Goal: Task Accomplishment & Management: Complete application form

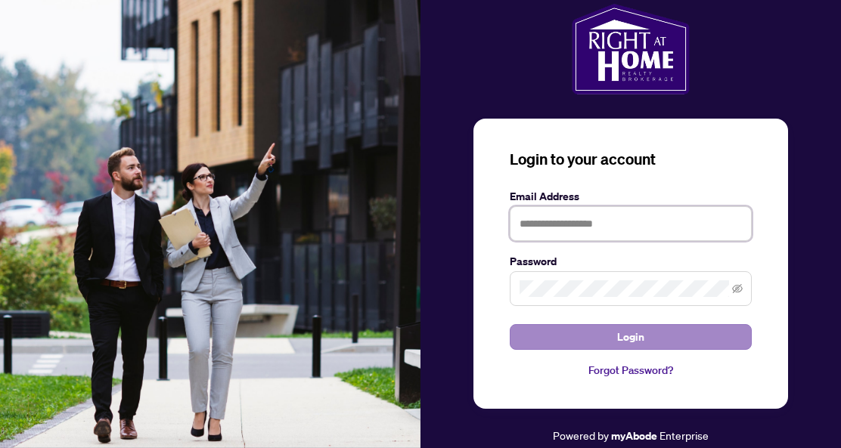
type input "**********"
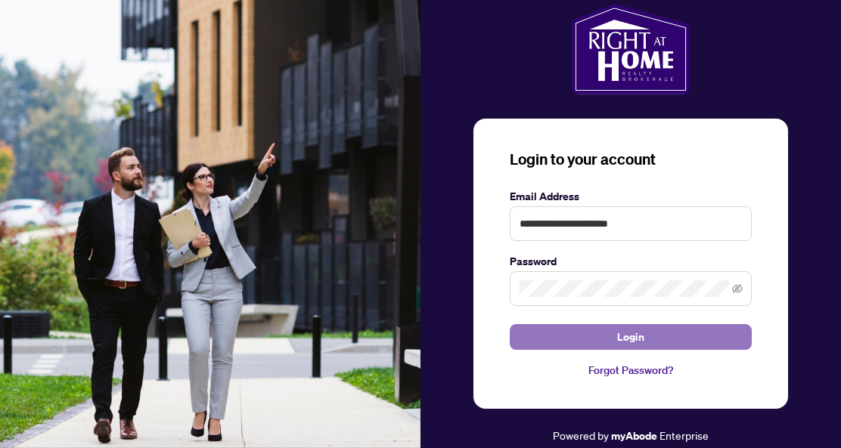
click at [680, 336] on button "Login" at bounding box center [631, 337] width 242 height 26
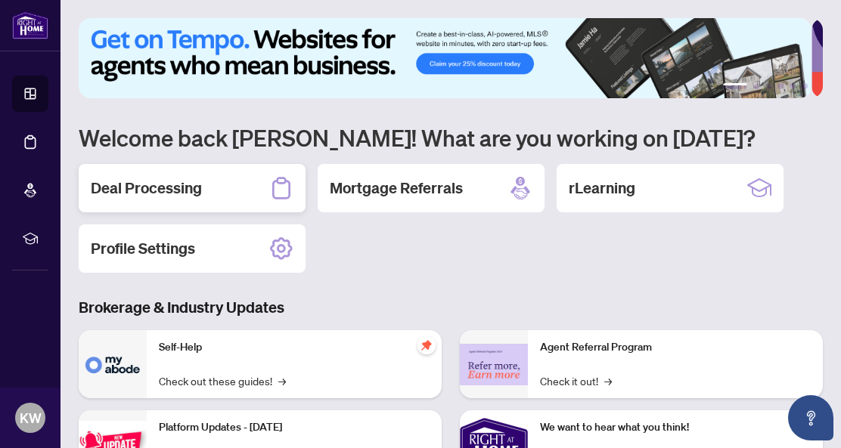
click at [181, 188] on h2 "Deal Processing" at bounding box center [146, 188] width 111 height 21
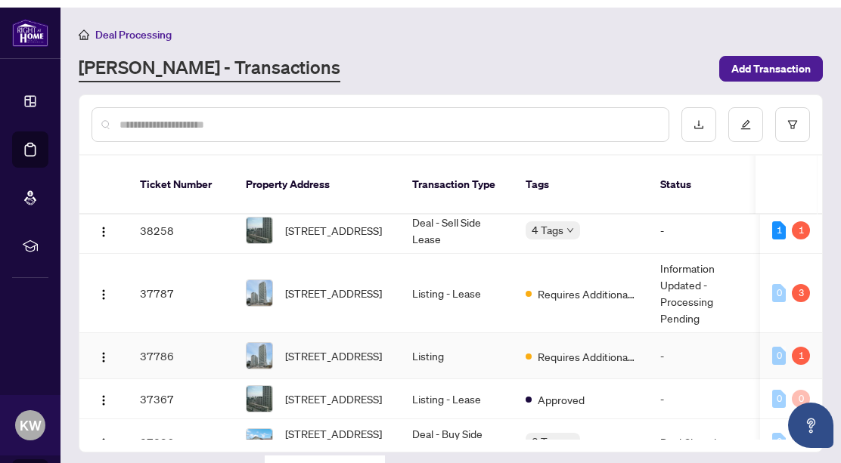
scroll to position [227, 0]
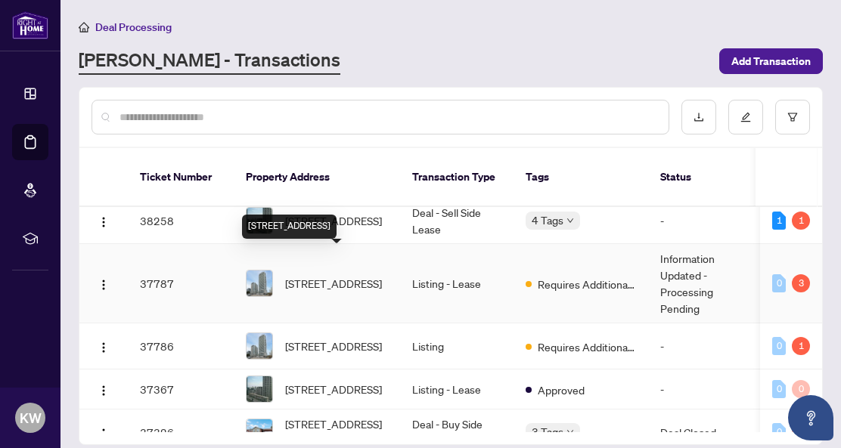
click at [337, 275] on span "[STREET_ADDRESS]" at bounding box center [333, 283] width 97 height 17
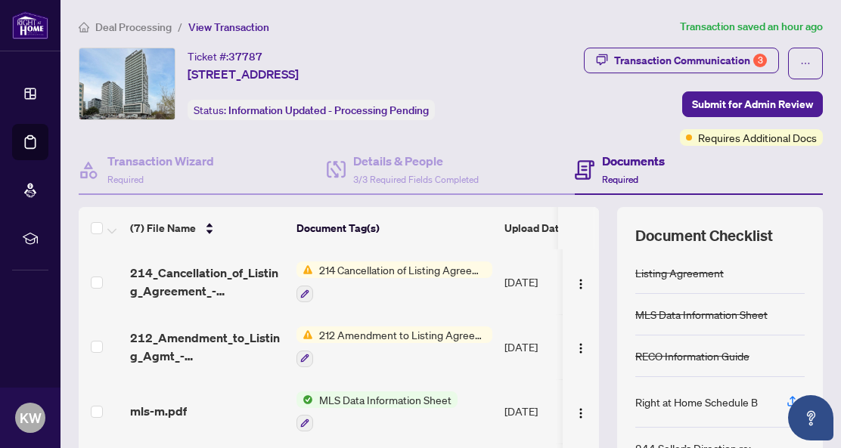
click at [343, 333] on span "212 Amendment to Listing Agreement - Authority to Offer for Lease Price Change/…" at bounding box center [402, 335] width 179 height 17
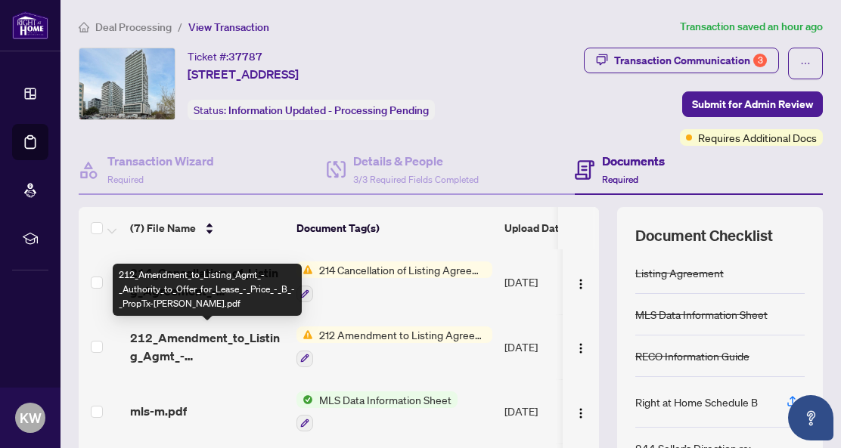
click at [203, 336] on span "212_Amendment_to_Listing_Agmt_-_Authority_to_Offer_for_Lease_-_Price_-_B_-_Prop…" at bounding box center [207, 347] width 154 height 36
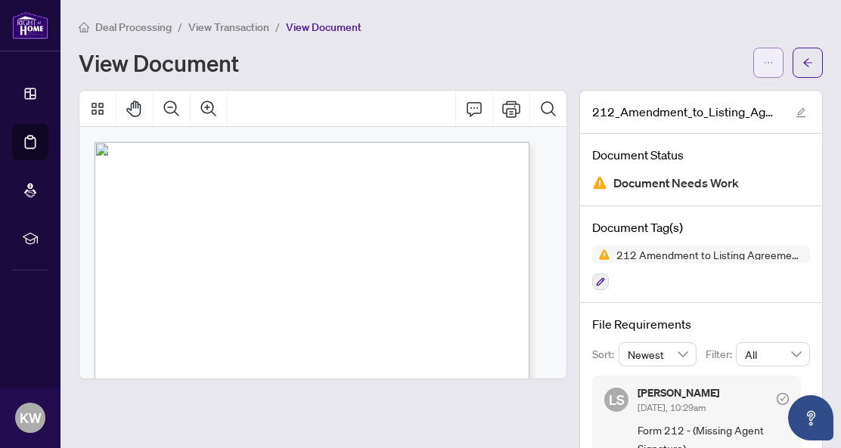
click at [763, 59] on icon "ellipsis" at bounding box center [768, 62] width 11 height 11
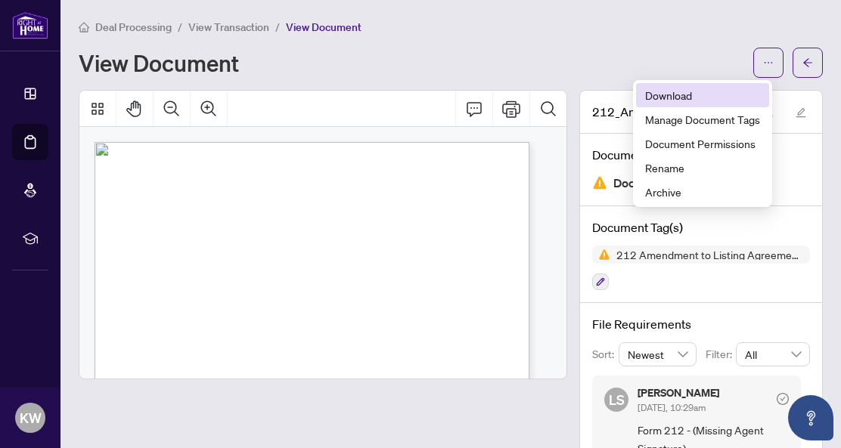
click at [681, 96] on span "Download" at bounding box center [702, 95] width 115 height 17
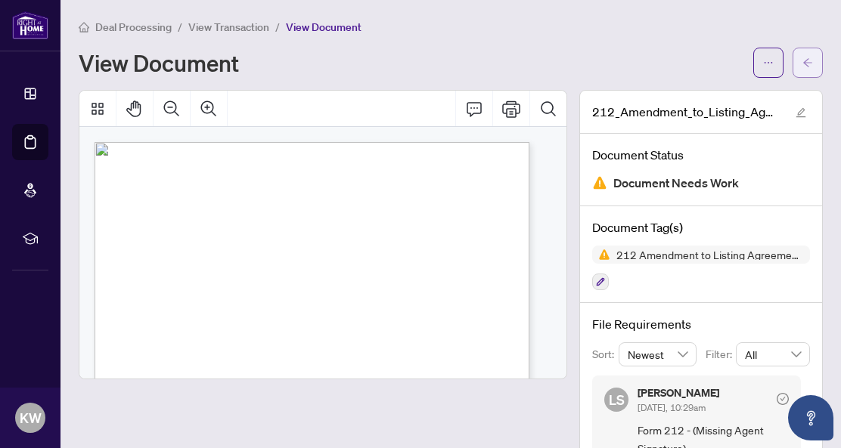
click at [802, 64] on icon "arrow-left" at bounding box center [807, 62] width 11 height 11
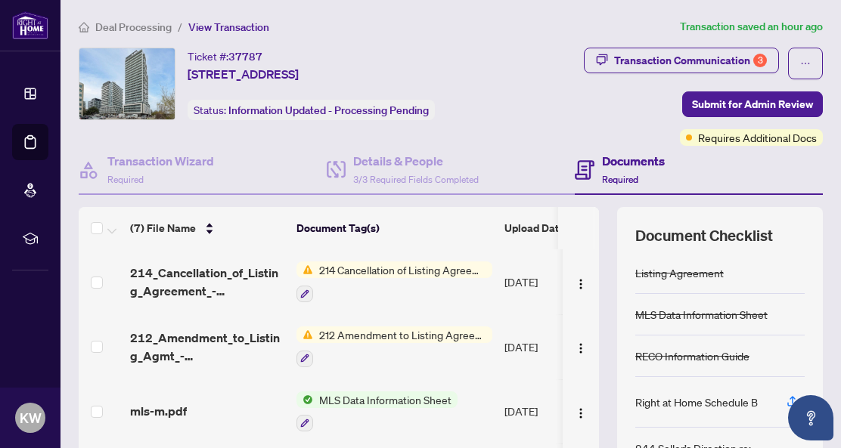
click at [389, 265] on span "214 Cancellation of Listing Agreement - Authority to Offer for Lease" at bounding box center [402, 270] width 179 height 17
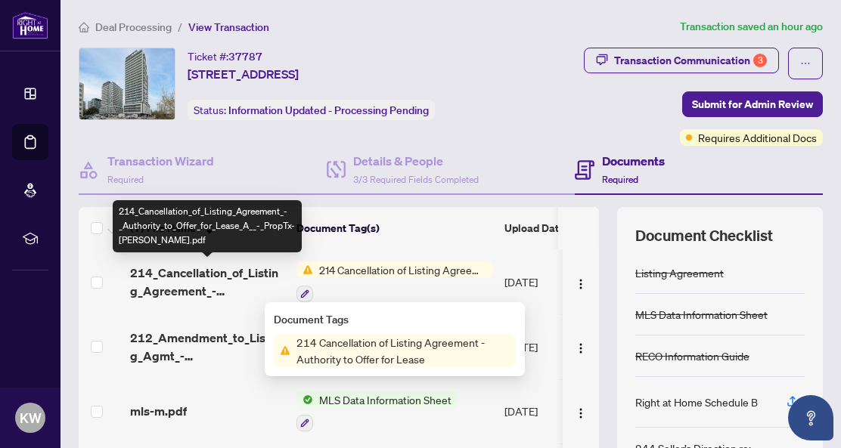
click at [208, 274] on span "214_Cancellation_of_Listing_Agreement_-_Authority_to_Offer_for_Lease_A__-_PropT…" at bounding box center [207, 282] width 154 height 36
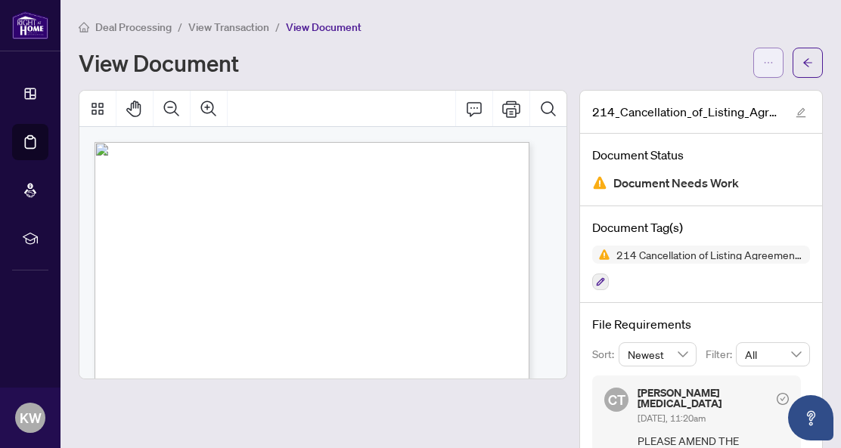
click at [762, 60] on button "button" at bounding box center [768, 63] width 30 height 30
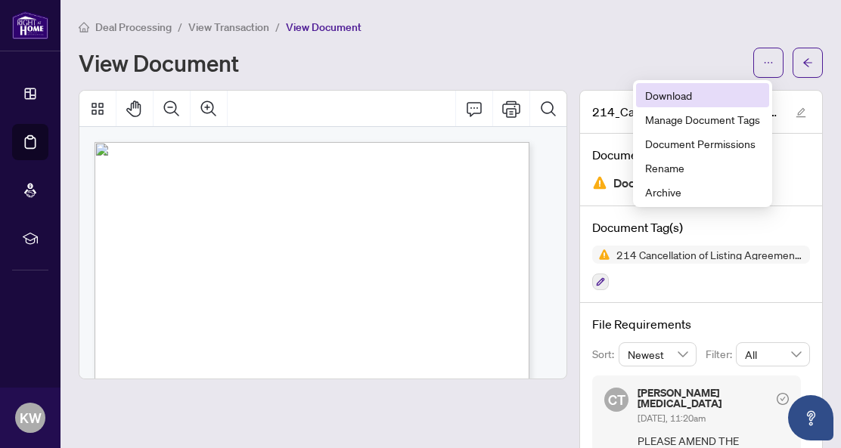
click at [710, 91] on span "Download" at bounding box center [702, 95] width 115 height 17
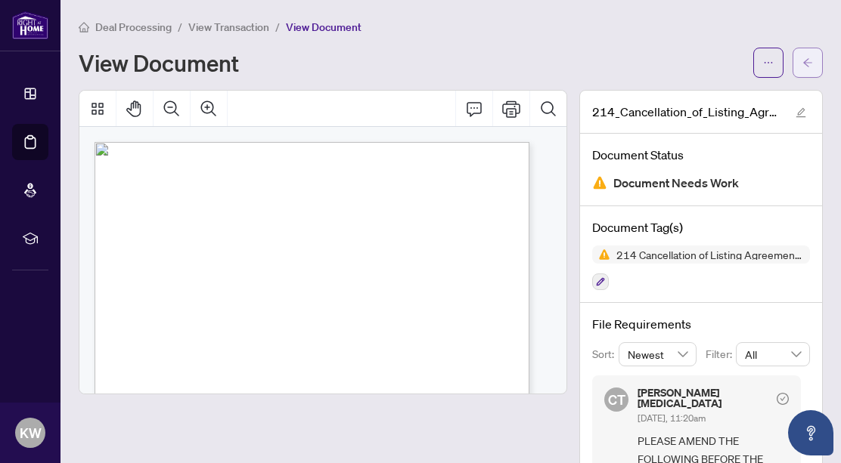
click at [802, 60] on icon "arrow-left" at bounding box center [807, 62] width 11 height 11
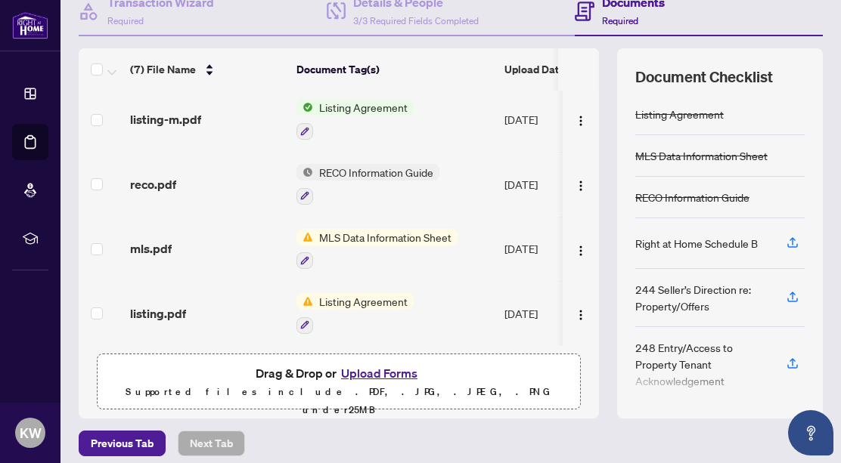
scroll to position [167, 0]
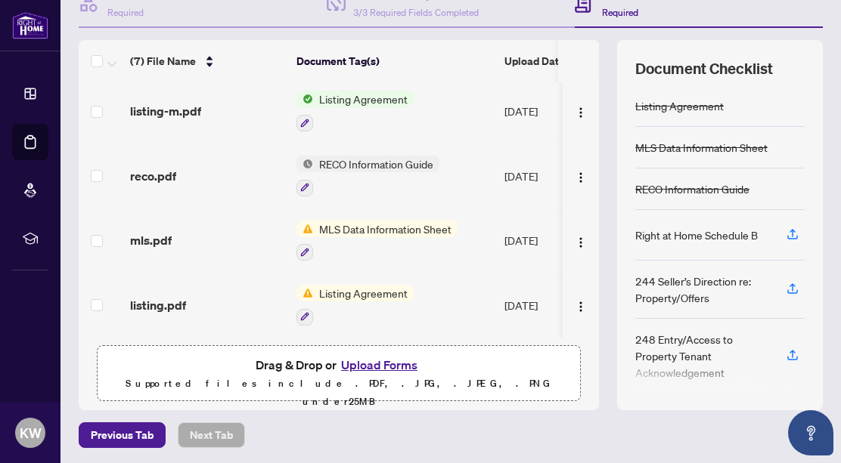
click at [384, 361] on button "Upload Forms" at bounding box center [378, 365] width 85 height 20
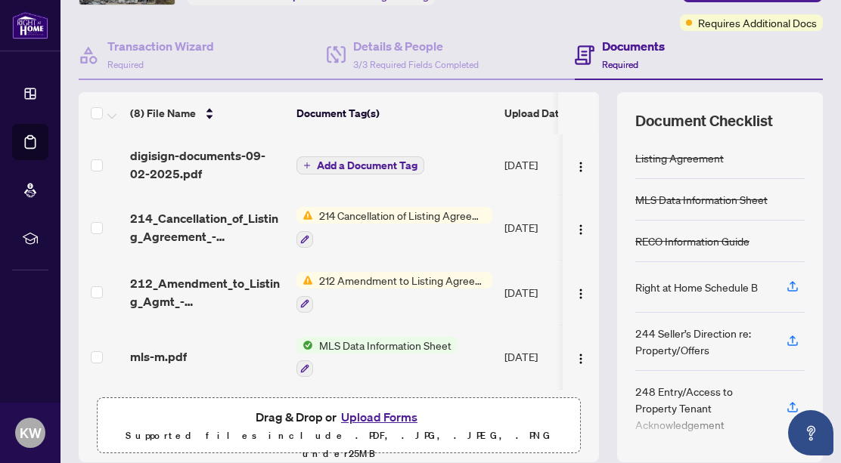
scroll to position [91, 0]
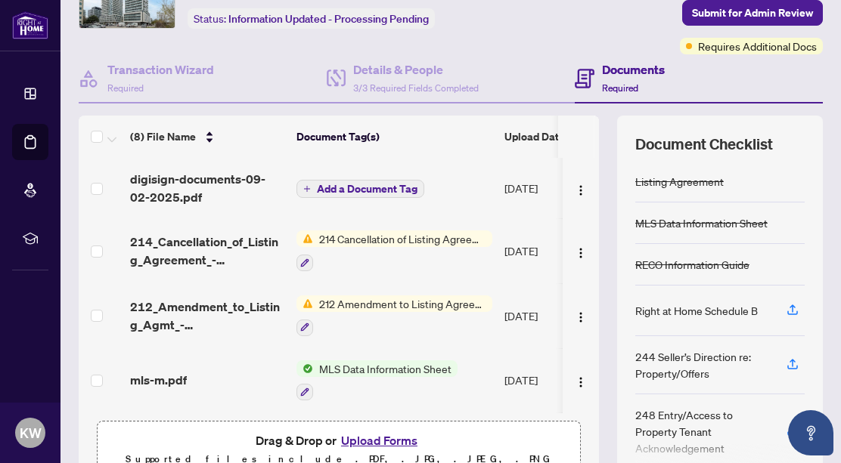
click at [378, 184] on span "Add a Document Tag" at bounding box center [367, 189] width 101 height 11
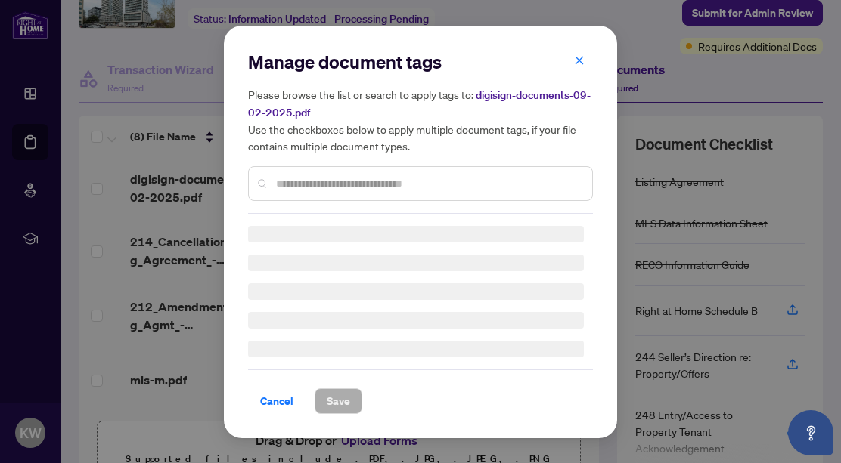
click at [377, 184] on input "text" at bounding box center [428, 183] width 304 height 17
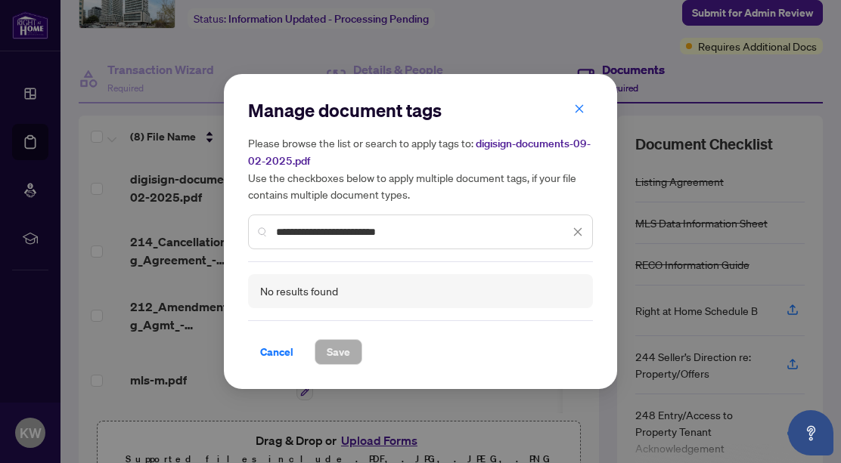
type input "**********"
click at [352, 297] on div "No results found" at bounding box center [420, 291] width 345 height 35
click at [276, 353] on span "Cancel" at bounding box center [276, 352] width 33 height 24
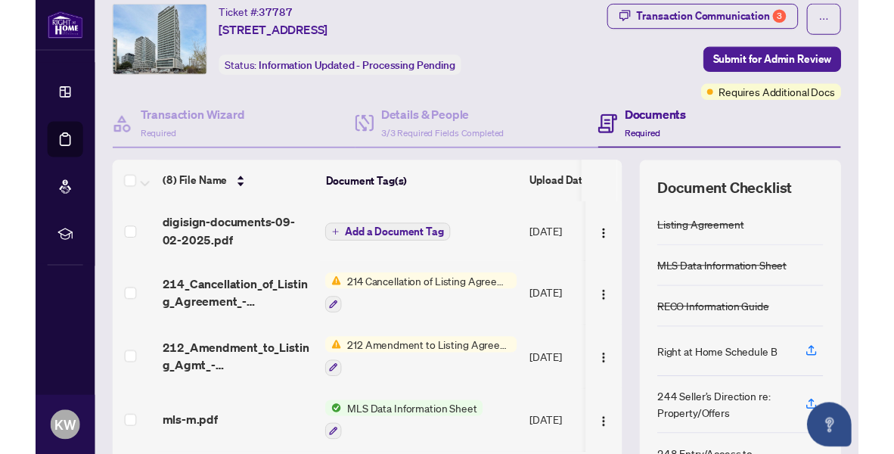
scroll to position [0, 0]
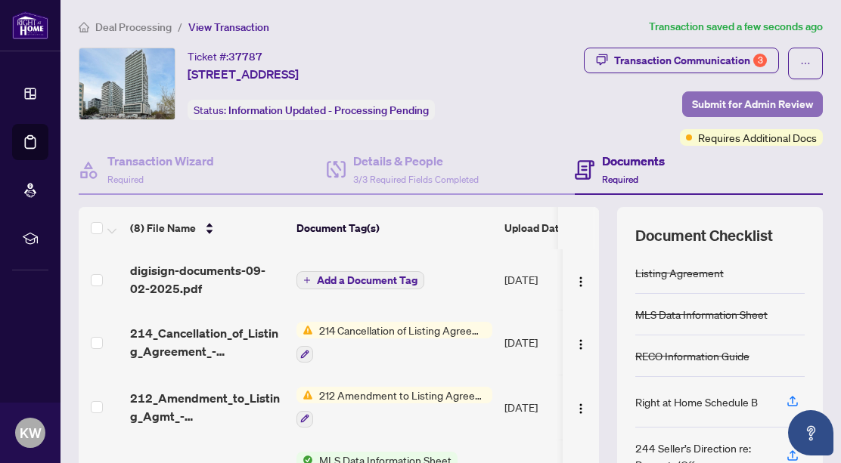
click at [751, 104] on span "Submit for Admin Review" at bounding box center [752, 104] width 121 height 24
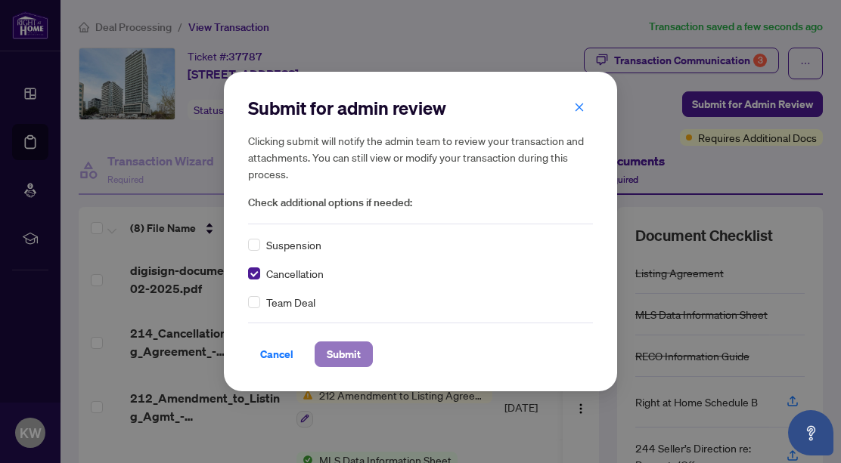
click at [344, 355] on span "Submit" at bounding box center [344, 354] width 34 height 24
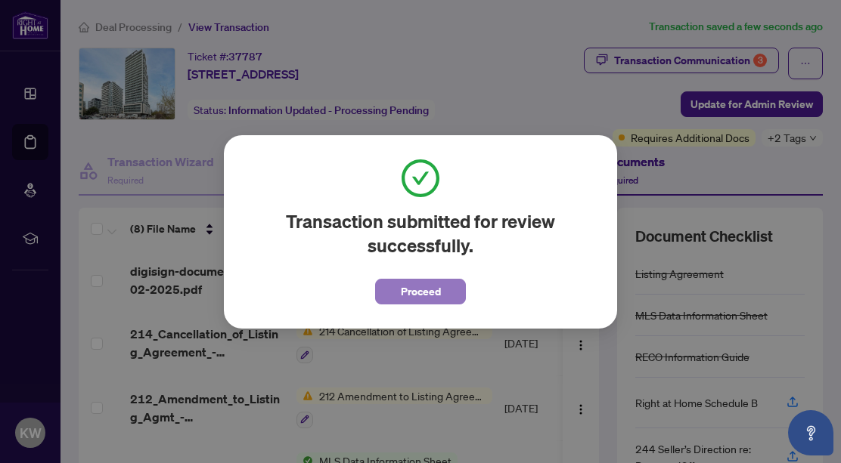
click at [438, 291] on span "Proceed" at bounding box center [421, 292] width 40 height 24
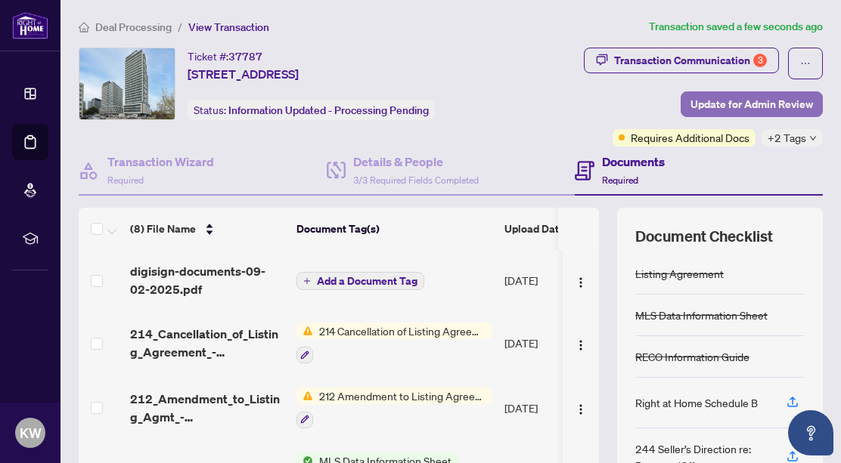
click at [708, 106] on span "Update for Admin Review" at bounding box center [751, 104] width 122 height 24
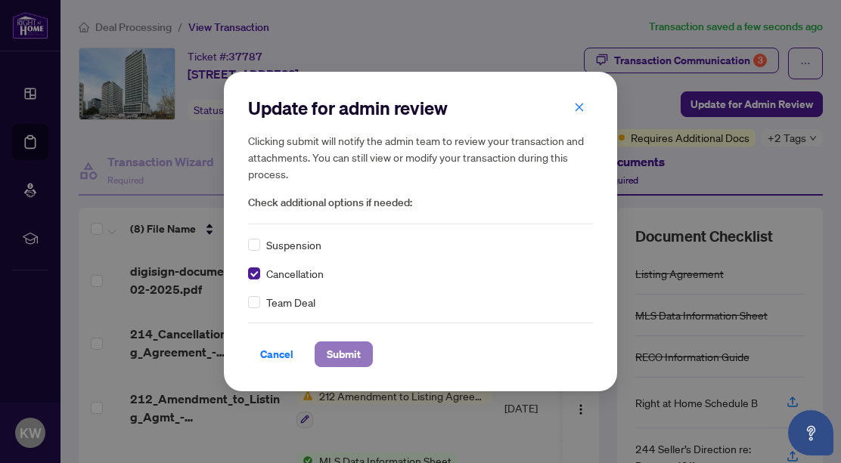
click at [334, 355] on span "Submit" at bounding box center [344, 354] width 34 height 24
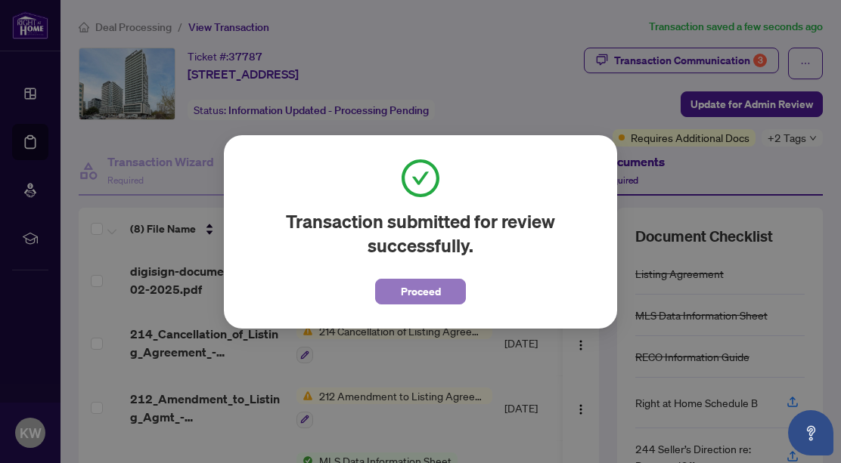
click at [420, 290] on span "Proceed" at bounding box center [421, 292] width 40 height 24
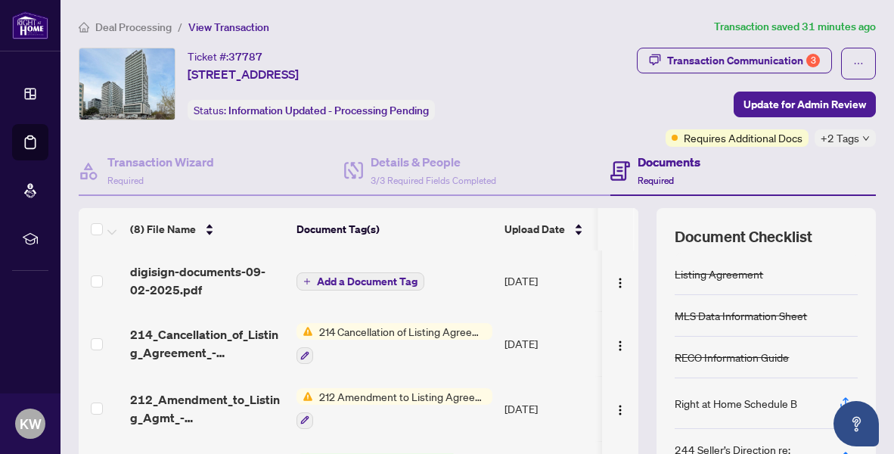
click at [840, 8] on main "Deal Processing / View Transaction Transaction saved 31 minutes ago Ticket #: 3…" at bounding box center [476, 227] width 833 height 454
